Goal: Check status: Check status

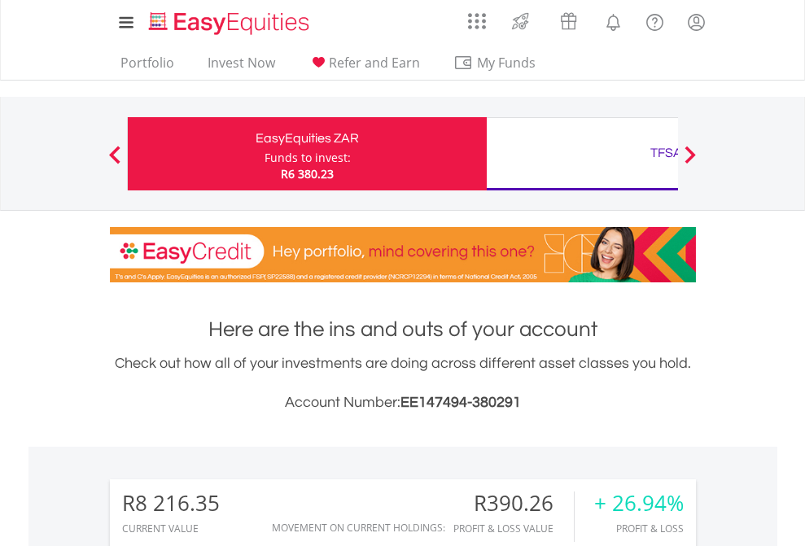
scroll to position [156, 256]
click at [265, 154] on div "Funds to invest:" at bounding box center [308, 158] width 86 height 16
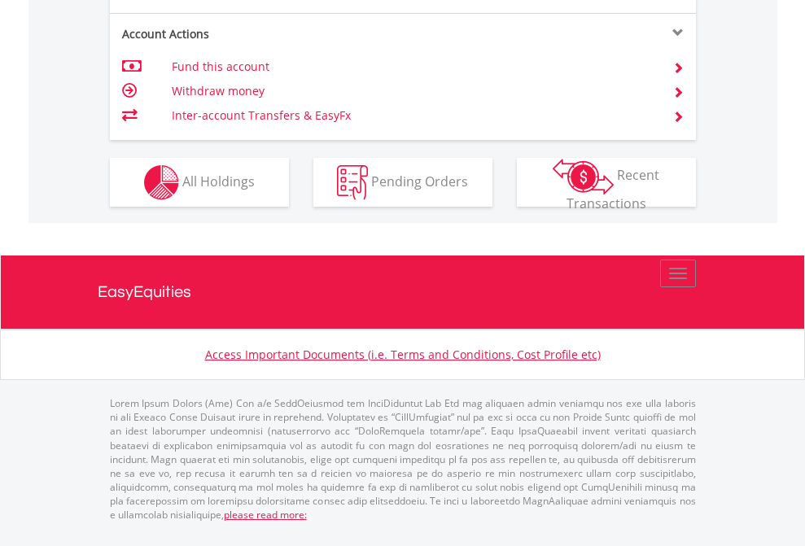
scroll to position [1561, 0]
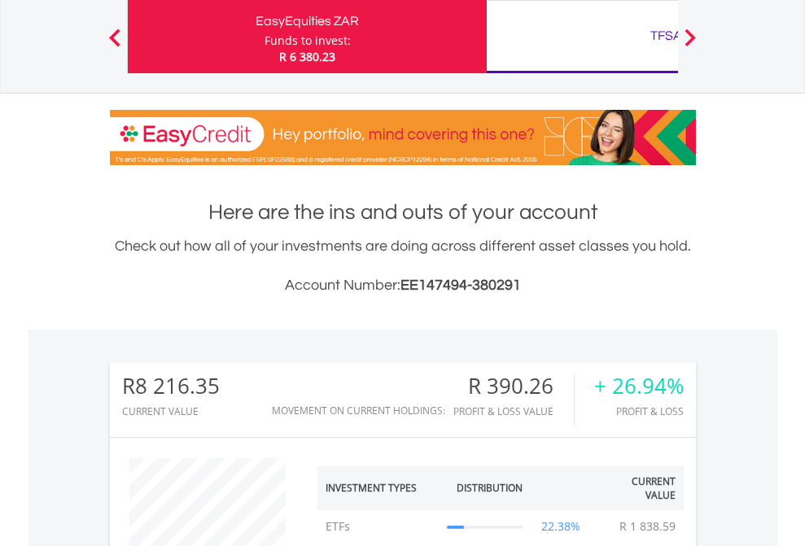
scroll to position [156, 256]
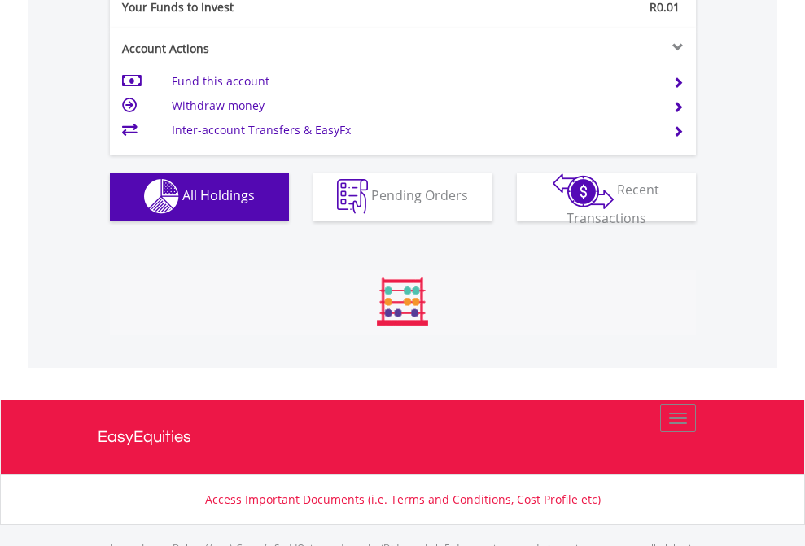
scroll to position [1612, 0]
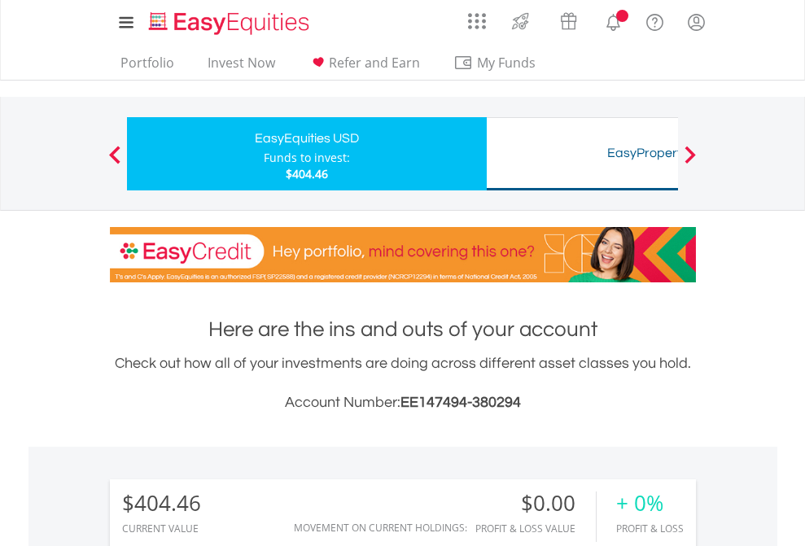
scroll to position [156, 256]
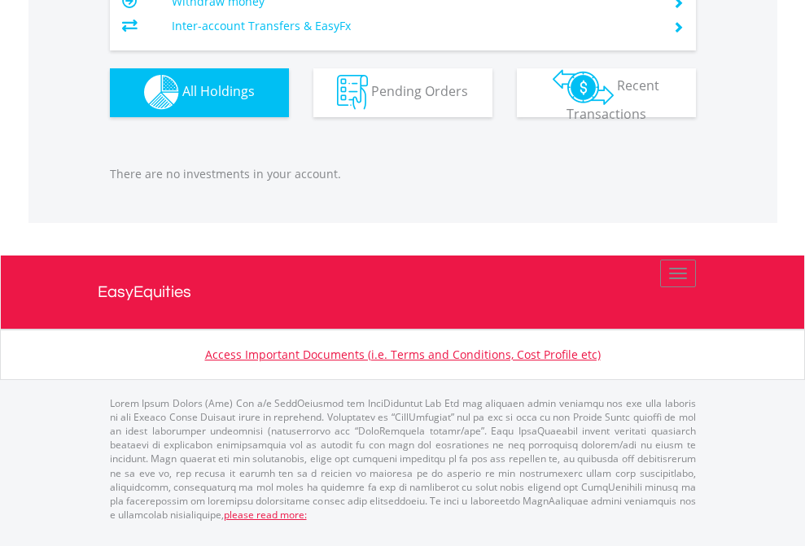
scroll to position [1612, 0]
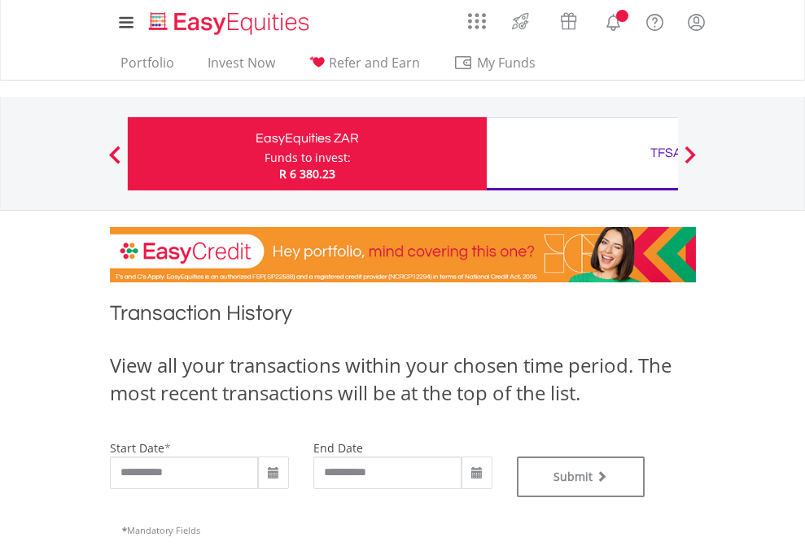
type input "**********"
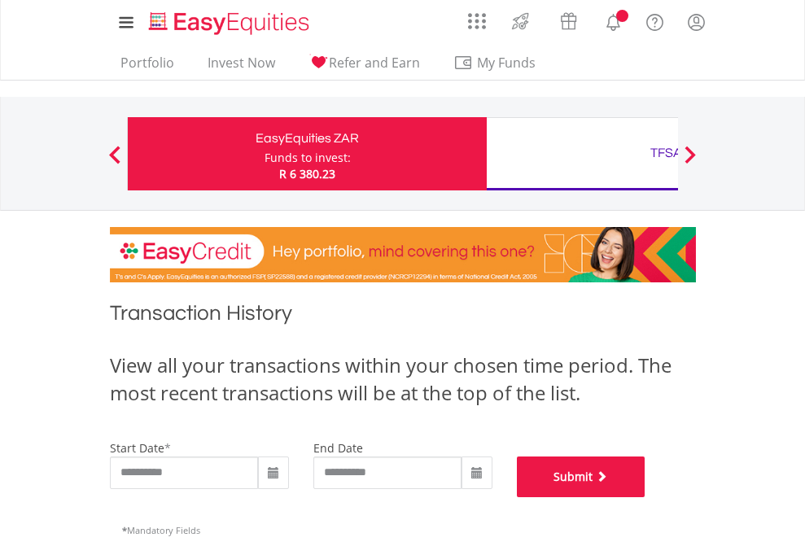
click at [646, 497] on button "Submit" at bounding box center [581, 477] width 129 height 41
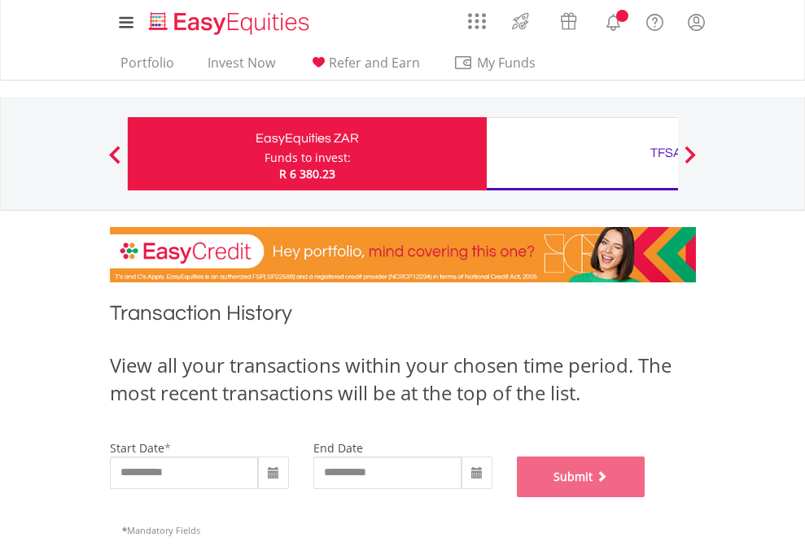
scroll to position [660, 0]
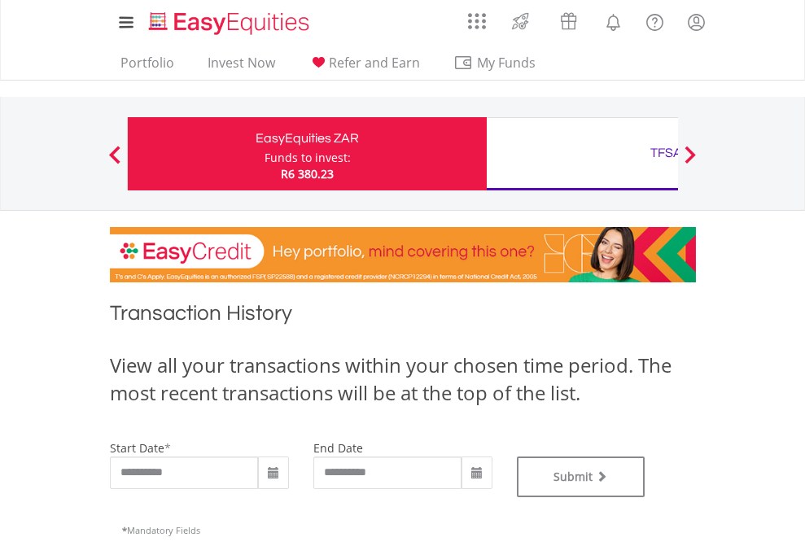
click at [582, 154] on div "TFSA" at bounding box center [666, 153] width 339 height 23
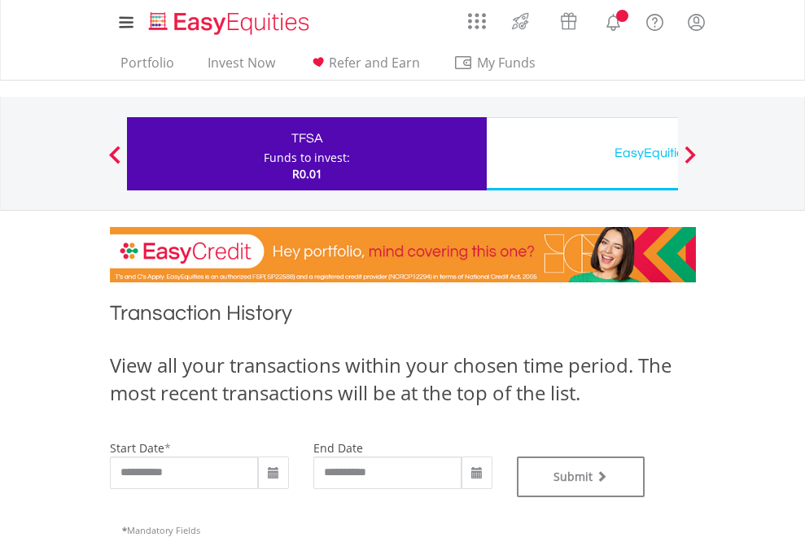
type input "**********"
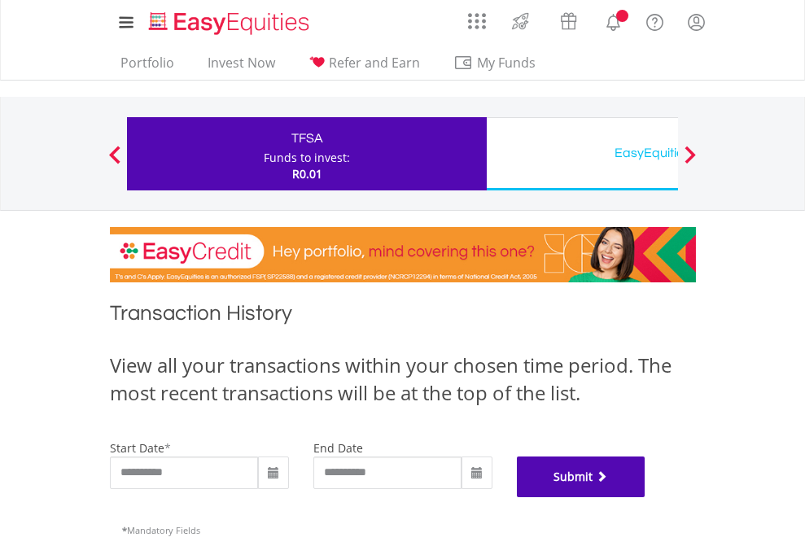
click at [646, 497] on button "Submit" at bounding box center [581, 477] width 129 height 41
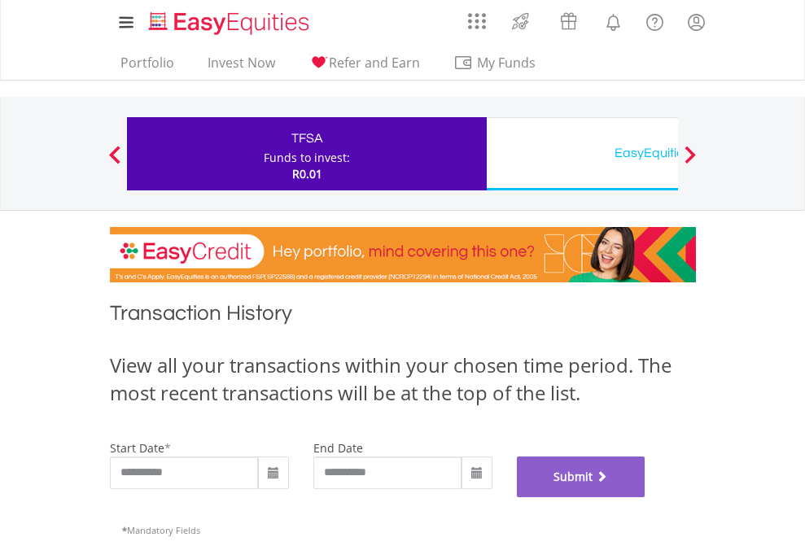
scroll to position [660, 0]
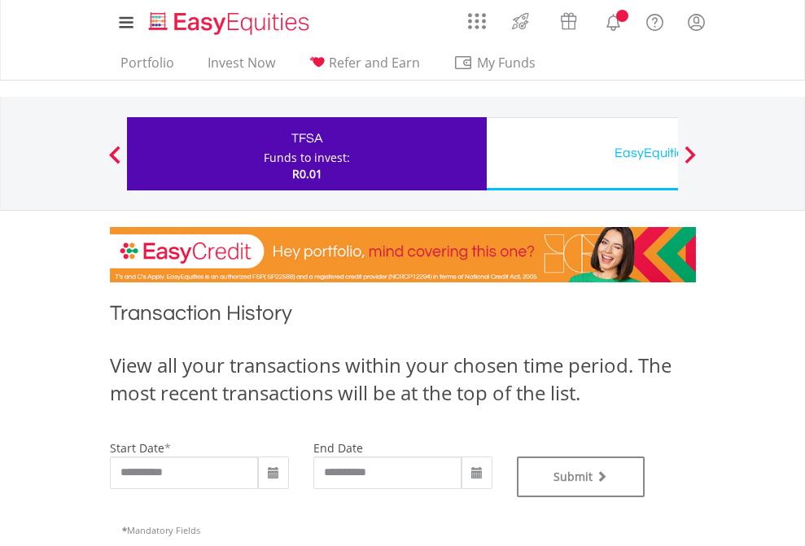
click at [582, 154] on div "EasyEquities USD" at bounding box center [666, 153] width 339 height 23
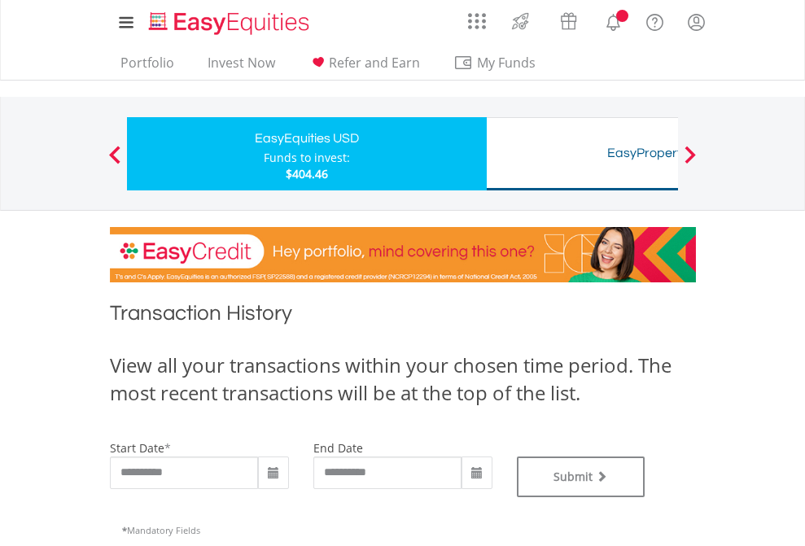
type input "**********"
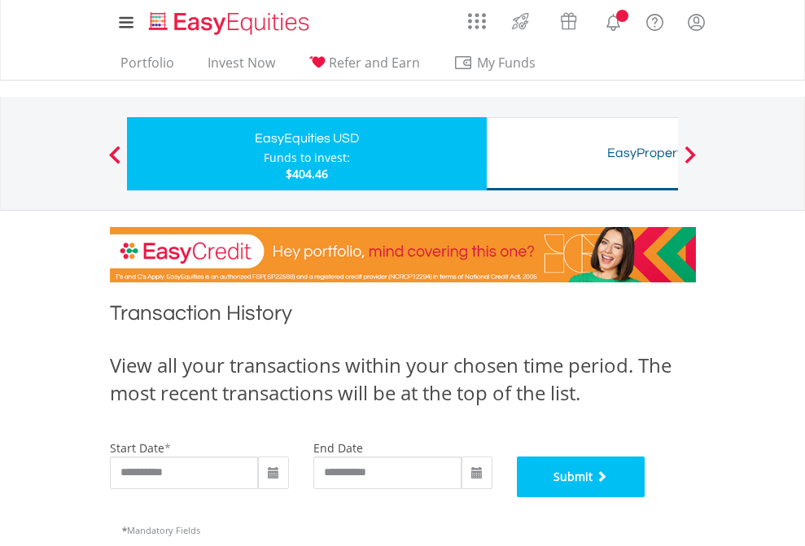
click at [646, 497] on button "Submit" at bounding box center [581, 477] width 129 height 41
